Goal: Information Seeking & Learning: Learn about a topic

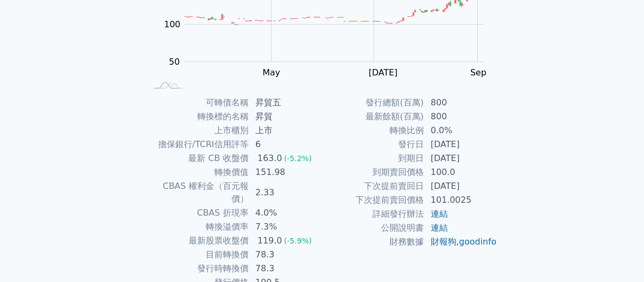
scroll to position [188, 0]
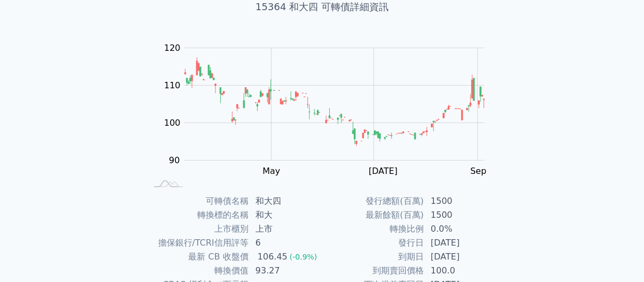
scroll to position [72, 0]
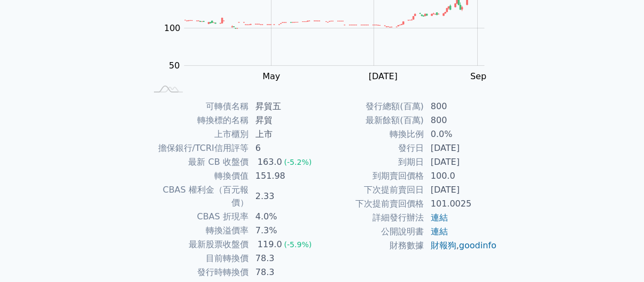
scroll to position [195, 0]
